Goal: Task Accomplishment & Management: Manage account settings

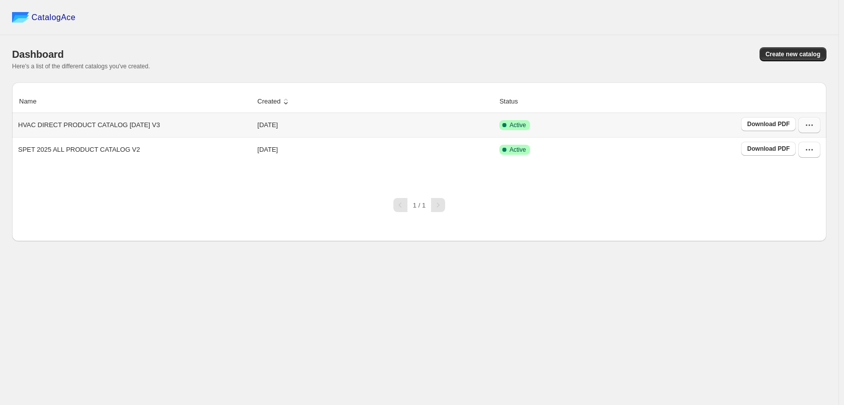
click at [813, 121] on button "button" at bounding box center [809, 125] width 22 height 16
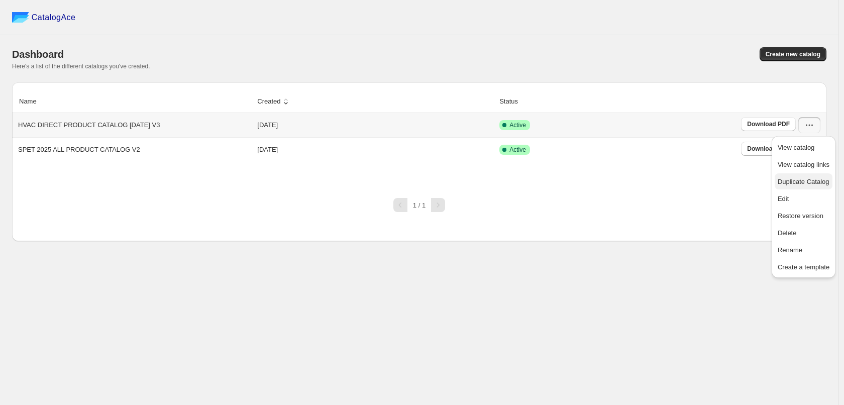
click at [826, 180] on span "Duplicate Catalog" at bounding box center [804, 182] width 52 height 8
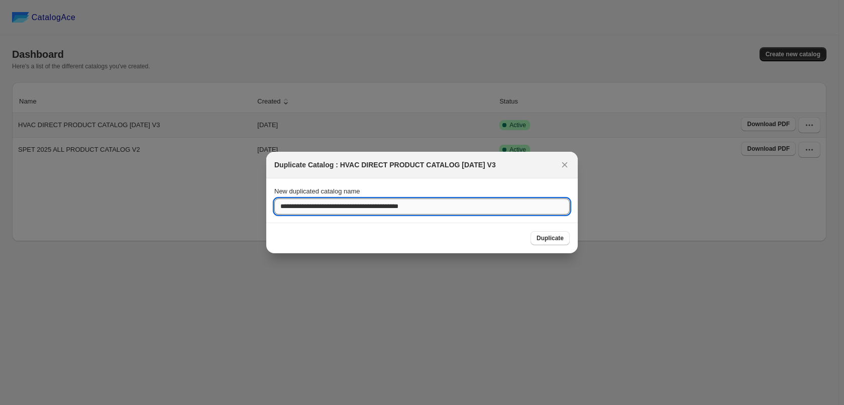
drag, startPoint x: 463, startPoint y: 208, endPoint x: 455, endPoint y: 208, distance: 8.1
click at [455, 208] on input "**********" at bounding box center [421, 206] width 295 height 16
drag, startPoint x: 430, startPoint y: 205, endPoint x: 419, endPoint y: 204, distance: 11.1
click at [419, 204] on input "**********" at bounding box center [421, 206] width 295 height 16
type input "**********"
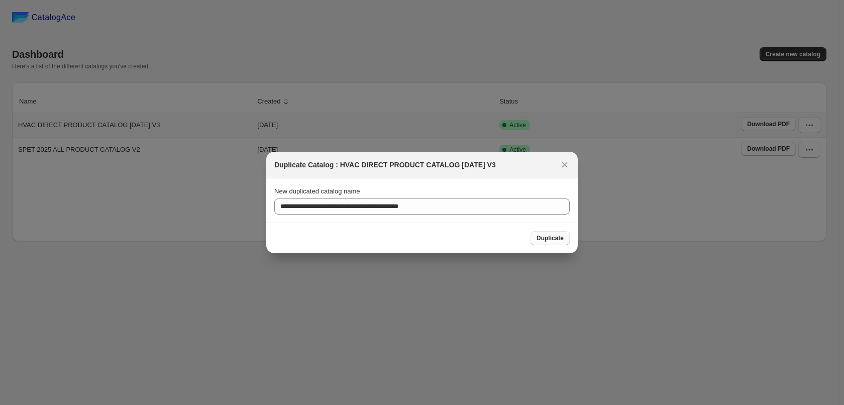
click at [549, 239] on span "Duplicate" at bounding box center [550, 238] width 27 height 8
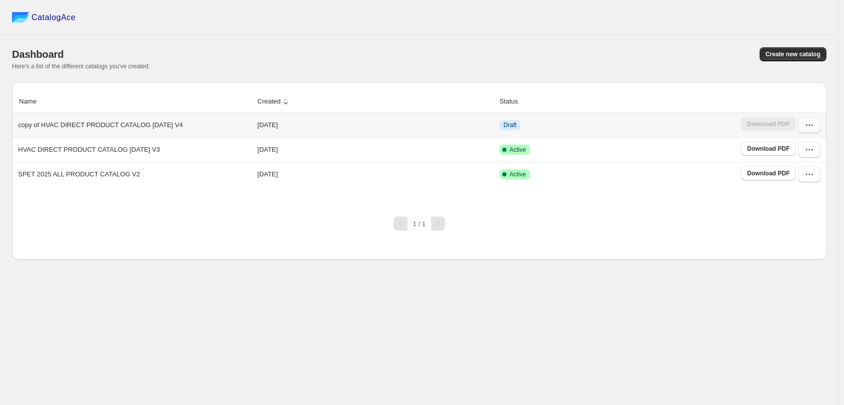
click at [815, 128] on button "button" at bounding box center [809, 125] width 22 height 16
click at [811, 197] on span "Edit" at bounding box center [804, 199] width 52 height 10
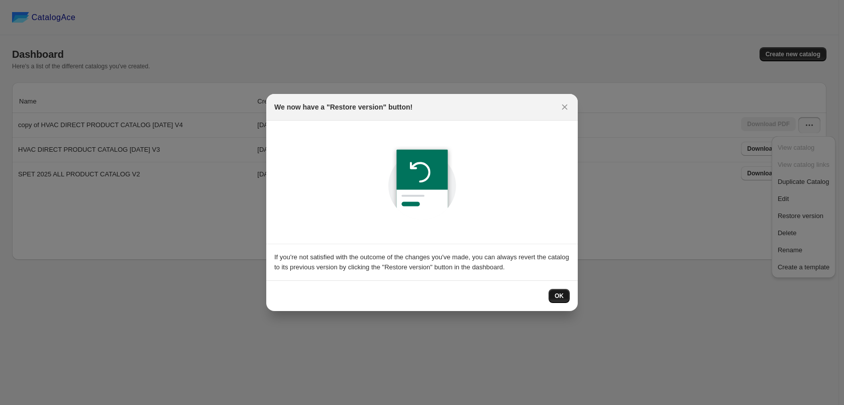
click at [557, 297] on span "OK" at bounding box center [559, 296] width 9 height 8
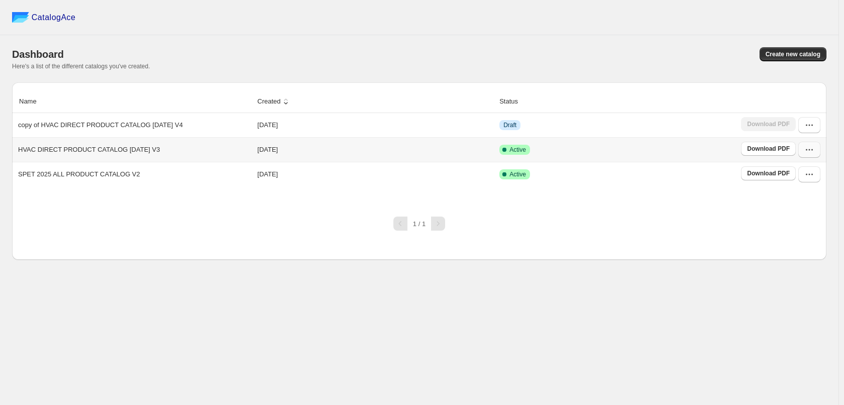
click at [809, 155] on icon "button" at bounding box center [809, 150] width 10 height 10
click at [808, 175] on span "View catalog" at bounding box center [796, 172] width 37 height 8
click at [813, 124] on icon "button" at bounding box center [809, 125] width 10 height 10
click at [797, 194] on span "Edit" at bounding box center [804, 199] width 52 height 10
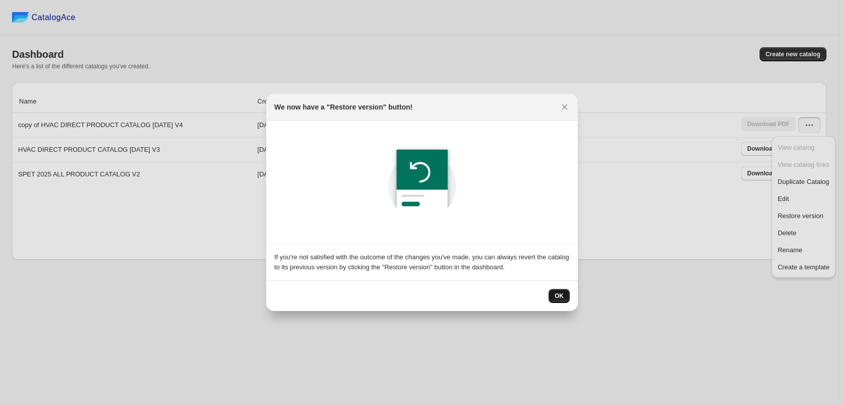
click at [560, 292] on span "OK" at bounding box center [559, 296] width 9 height 8
